Goal: Find contact information: Find contact information

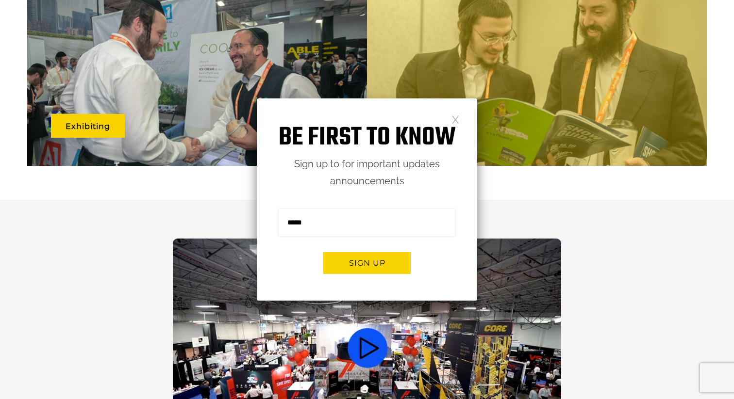
scroll to position [882, 0]
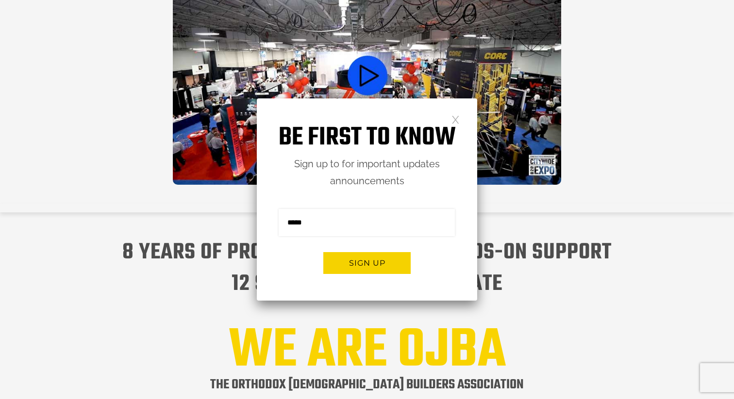
click at [444, 114] on div "Be first to know Sign up to for important updates announcements Sign me up for …" at bounding box center [367, 200] width 220 height 202
click at [447, 116] on div "Be first to know Sign up to for important updates announcements Sign me up for …" at bounding box center [367, 200] width 220 height 202
click at [451, 116] on link at bounding box center [455, 119] width 8 height 8
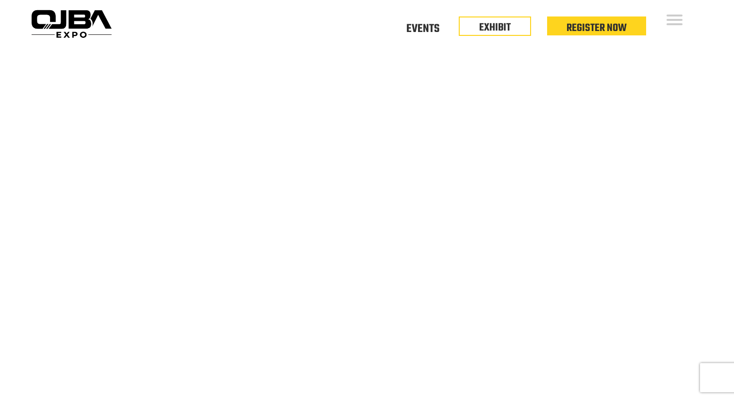
scroll to position [0, 0]
click at [423, 29] on link "Events" at bounding box center [422, 27] width 33 height 3
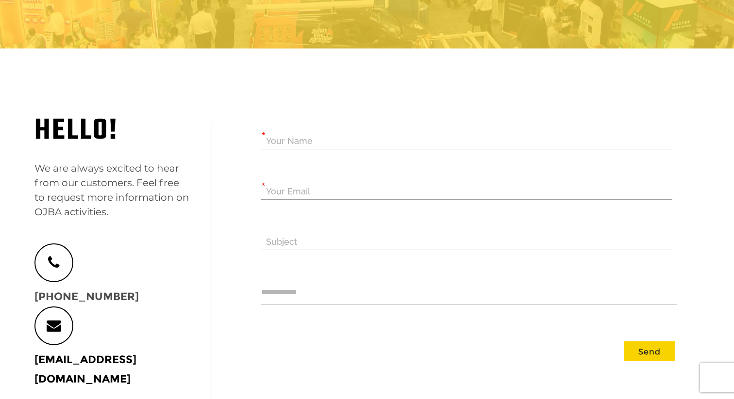
scroll to position [165, 0]
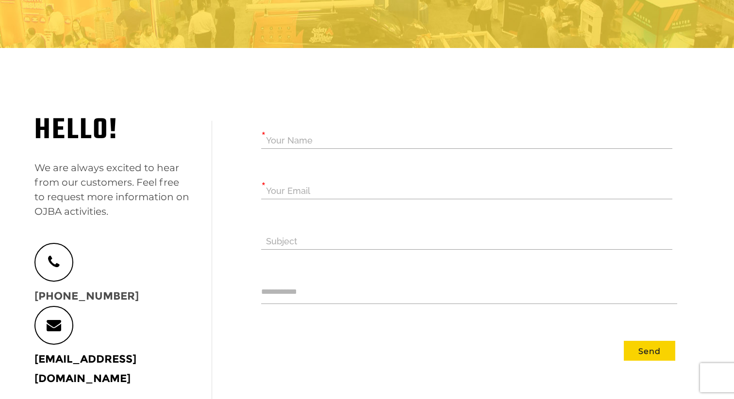
click at [304, 144] on label "Your Name" at bounding box center [289, 140] width 47 height 17
click at [304, 144] on input "Your Name" at bounding box center [467, 139] width 412 height 19
type input "**********"
click at [170, 361] on p "[PHONE_NUMBER] [EMAIL_ADDRESS][DOMAIN_NAME]" at bounding box center [111, 316] width 155 height 146
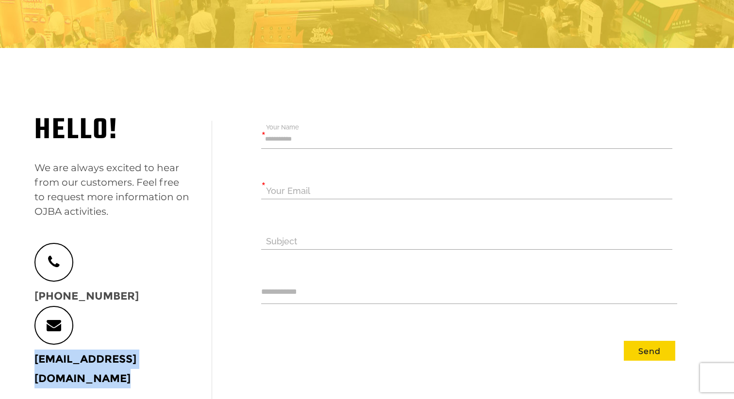
click at [170, 361] on p "[PHONE_NUMBER] [EMAIL_ADDRESS][DOMAIN_NAME]" at bounding box center [111, 316] width 155 height 146
copy div "[EMAIL_ADDRESS][DOMAIN_NAME]"
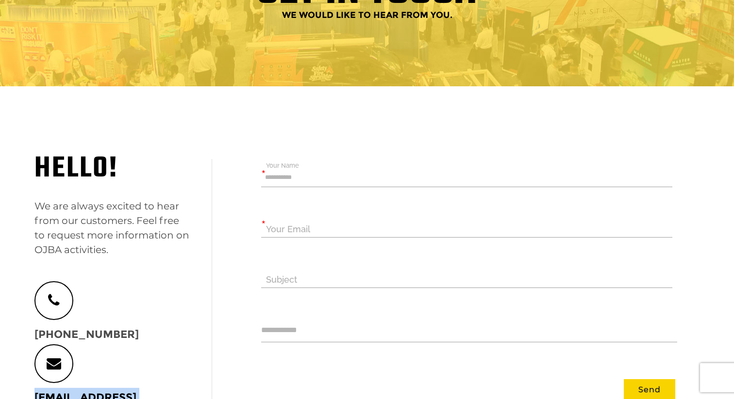
scroll to position [0, 0]
